Goal: Task Accomplishment & Management: Complete application form

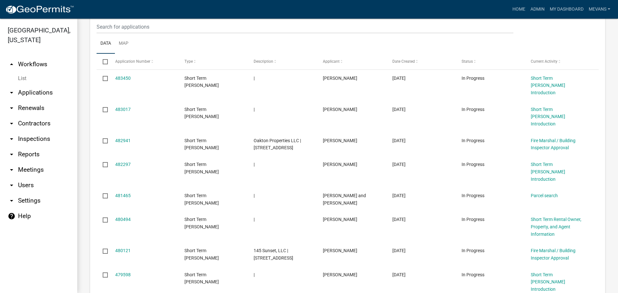
scroll to position [217, 0]
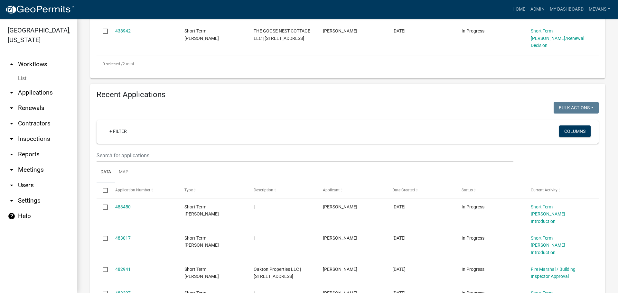
click at [143, 147] on wm-filter-builder "+ Filter Columns" at bounding box center [348, 141] width 502 height 42
click at [144, 152] on input "text" at bounding box center [305, 155] width 417 height 13
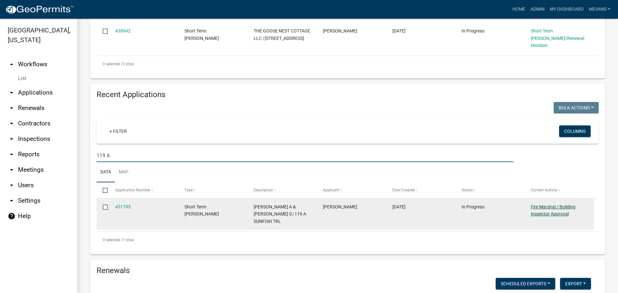
type input "119 A"
click at [494, 205] on link "Fire Marshal / Building Inspector Approval" at bounding box center [552, 210] width 45 height 13
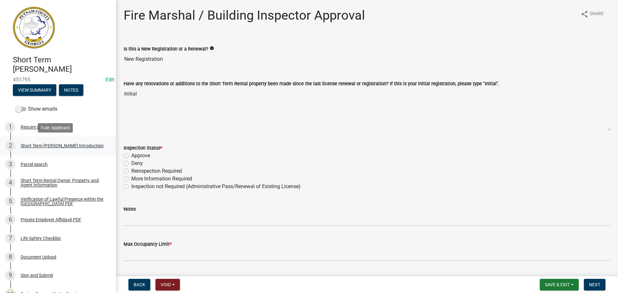
click at [37, 138] on link "2 Short Term [PERSON_NAME] Introduction" at bounding box center [58, 145] width 116 height 19
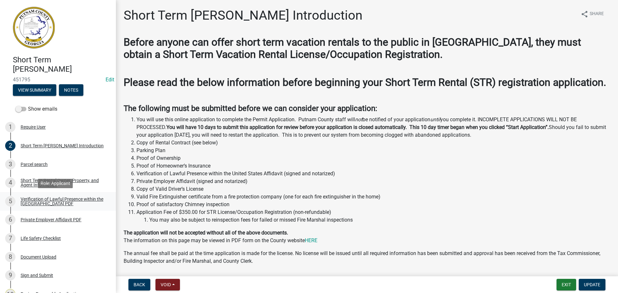
click at [54, 193] on link "5 Verification of Lawful Presence within the [GEOGRAPHIC_DATA] PDF" at bounding box center [58, 201] width 116 height 19
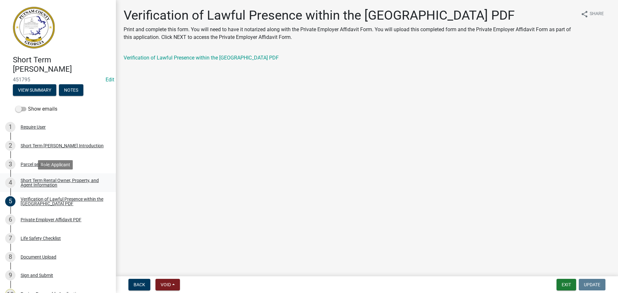
click at [49, 188] on link "4 Short Term Rental Owner, Property, and Agent Information" at bounding box center [58, 182] width 116 height 19
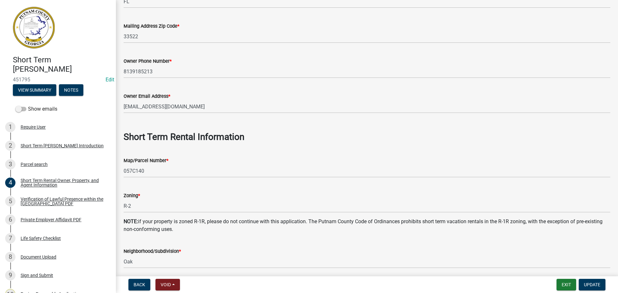
scroll to position [225, 0]
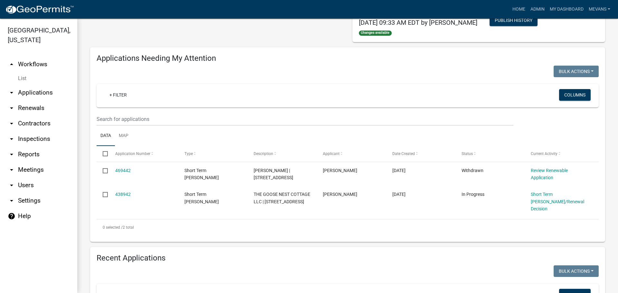
scroll to position [161, 0]
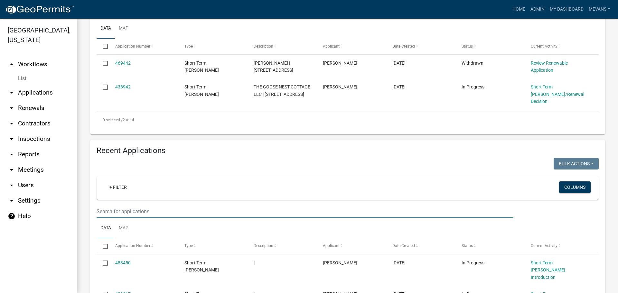
click at [111, 206] on input "text" at bounding box center [305, 211] width 417 height 13
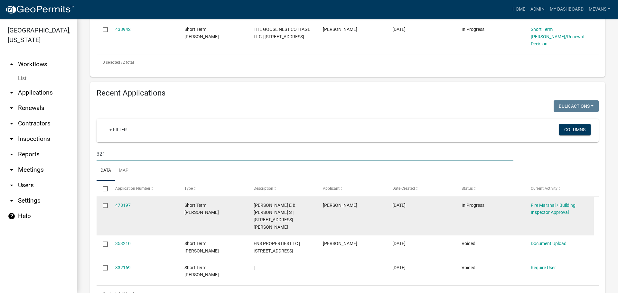
scroll to position [290, 0]
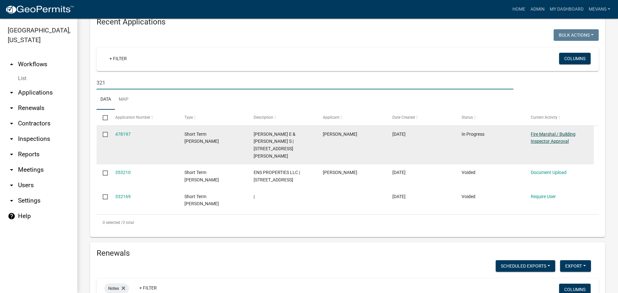
type input "321"
click at [494, 135] on link "Fire Marshal / Building Inspector Approval" at bounding box center [552, 138] width 45 height 13
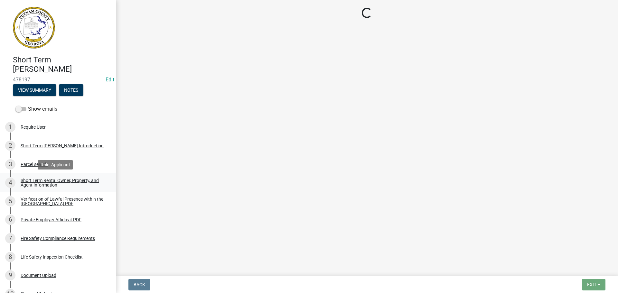
click at [39, 185] on div "Short Term Rental Owner, Property, and Agent Information" at bounding box center [63, 182] width 85 height 9
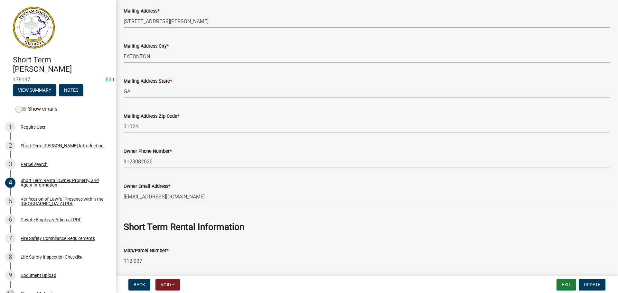
scroll to position [225, 0]
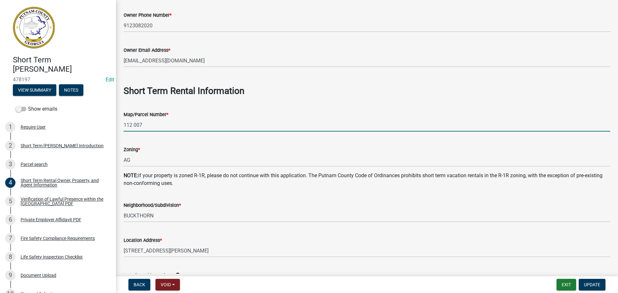
drag, startPoint x: 183, startPoint y: 131, endPoint x: 180, endPoint y: 140, distance: 9.6
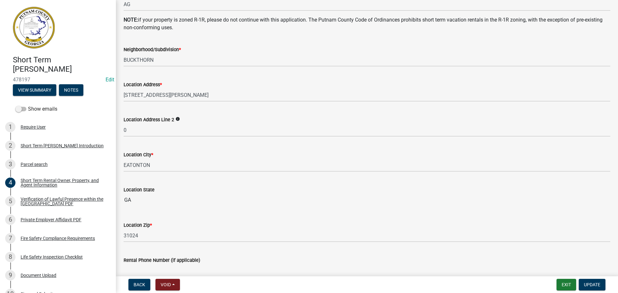
scroll to position [386, 0]
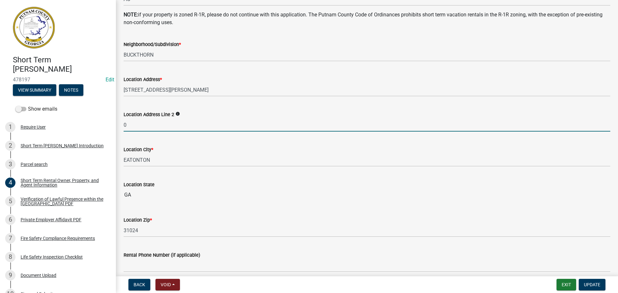
click at [149, 126] on input "0" at bounding box center [367, 124] width 486 height 13
click at [494, 254] on span "Update" at bounding box center [592, 284] width 16 height 5
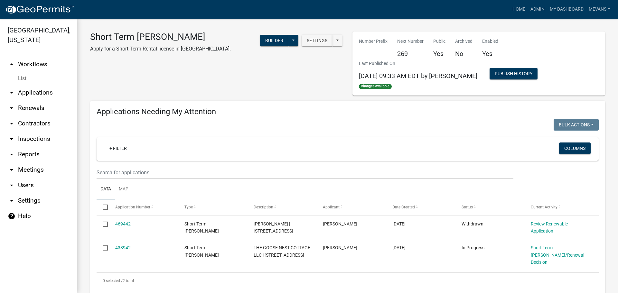
scroll to position [129, 0]
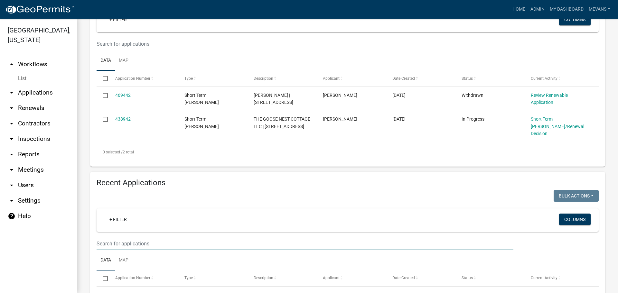
click at [124, 241] on input "text" at bounding box center [305, 243] width 417 height 13
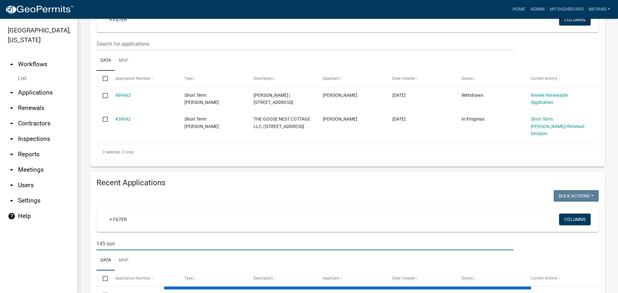
scroll to position [225, 0]
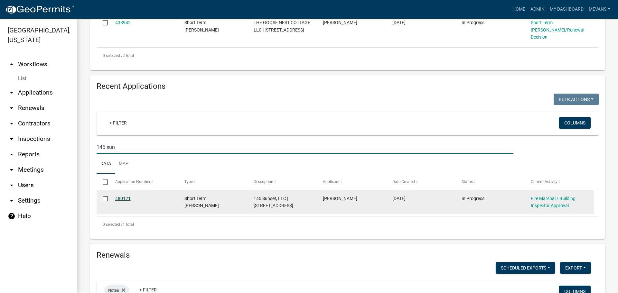
type input "145 sun"
click at [123, 196] on link "480121" at bounding box center [122, 198] width 15 height 5
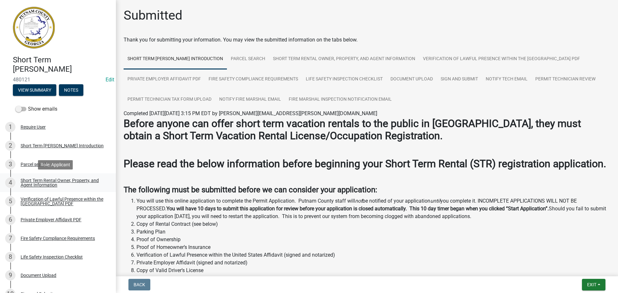
click at [38, 184] on div "Short Term Rental Owner, Property, and Agent Information" at bounding box center [63, 182] width 85 height 9
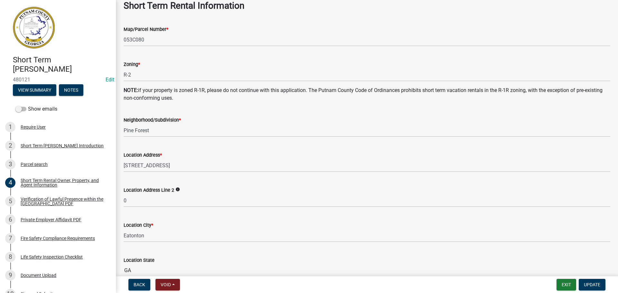
scroll to position [322, 0]
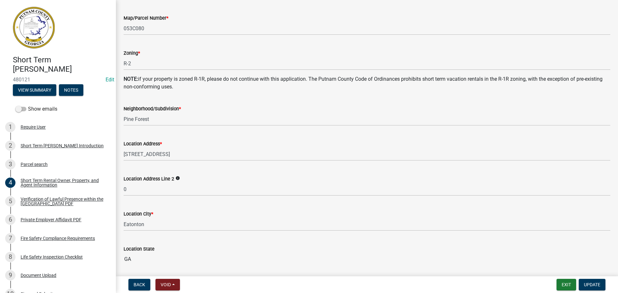
click at [142, 198] on wm-data-entity-input "Location Address Line 2 info 0" at bounding box center [367, 183] width 486 height 35
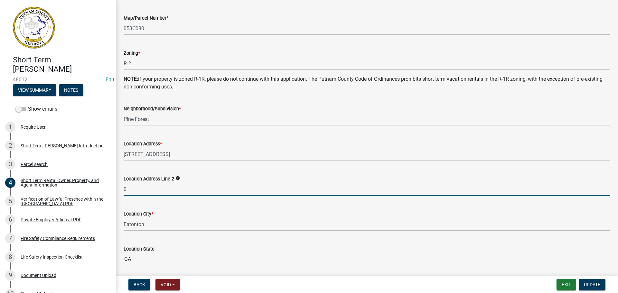
click at [141, 195] on input "0" at bounding box center [367, 189] width 486 height 13
click at [494, 254] on span "Update" at bounding box center [592, 284] width 16 height 5
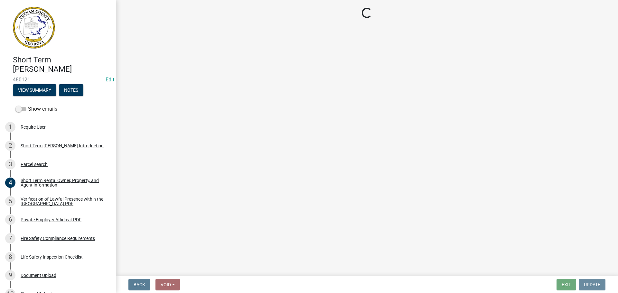
scroll to position [0, 0]
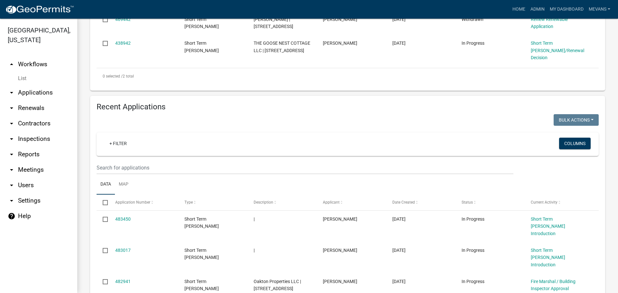
scroll to position [225, 0]
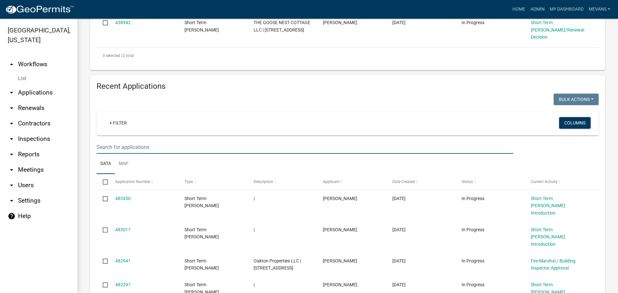
click at [144, 141] on input "text" at bounding box center [305, 147] width 417 height 13
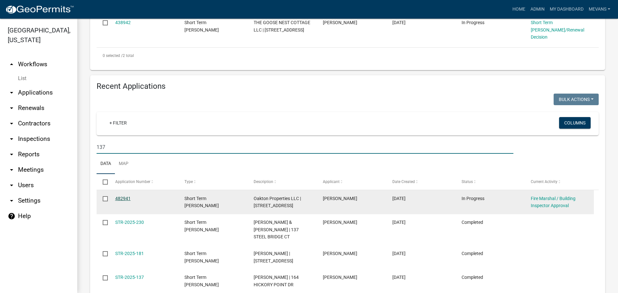
type input "137"
click at [116, 198] on link "482941" at bounding box center [122, 198] width 15 height 5
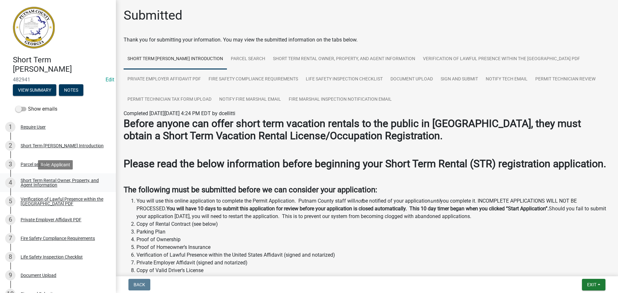
click at [43, 179] on div "Short Term Rental Owner, Property, and Agent Information" at bounding box center [63, 182] width 85 height 9
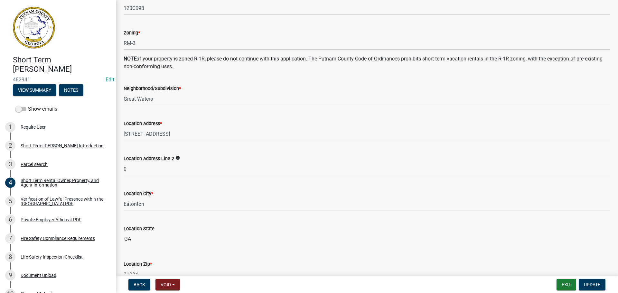
scroll to position [386, 0]
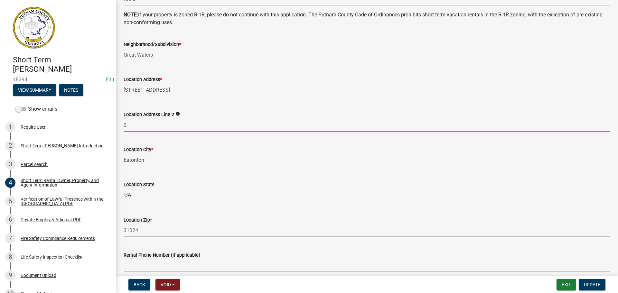
click at [139, 125] on input "0" at bounding box center [367, 124] width 486 height 13
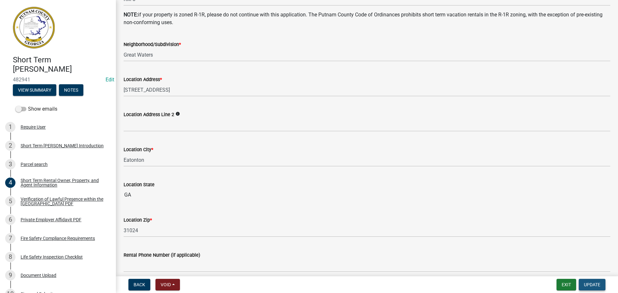
click at [494, 254] on button "Update" at bounding box center [591, 285] width 27 height 12
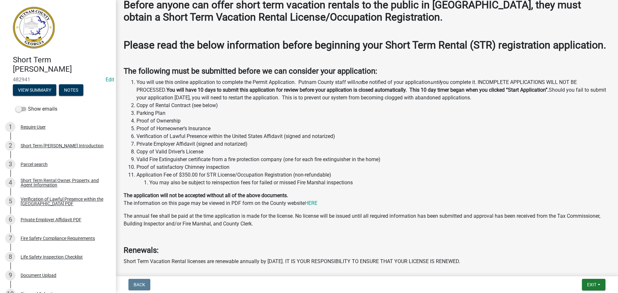
scroll to position [0, 0]
